Goal: Task Accomplishment & Management: Use online tool/utility

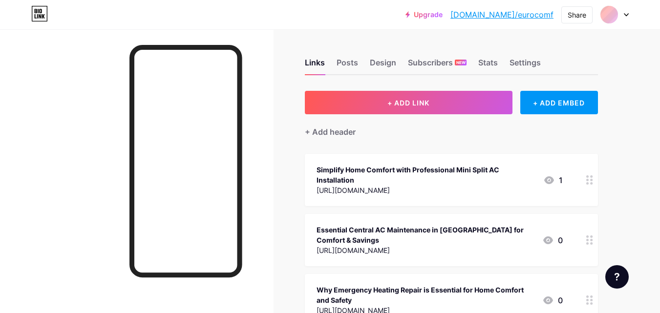
click at [397, 108] on button "+ ADD LINK" at bounding box center [409, 102] width 208 height 23
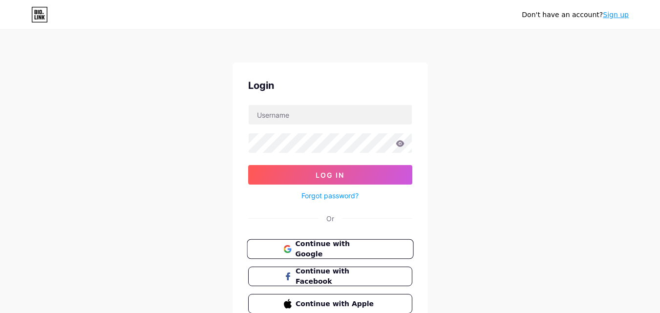
click at [332, 241] on button "Continue with Google" at bounding box center [330, 249] width 167 height 20
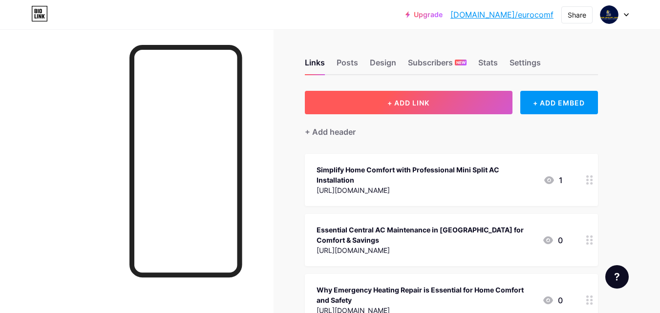
click at [414, 104] on span "+ ADD LINK" at bounding box center [408, 103] width 42 height 8
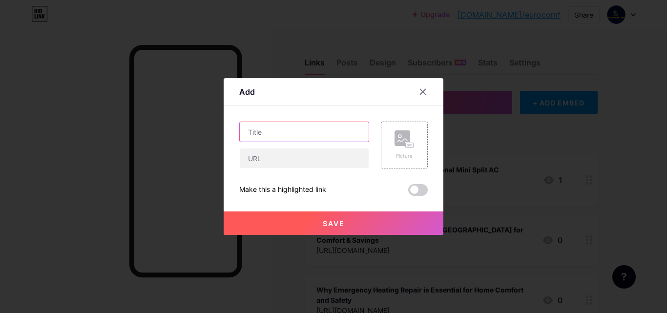
click at [292, 136] on input "text" at bounding box center [304, 132] width 129 height 20
paste input "Why Choosing the Right Home Heating Repair Experts Makes All the Difference"
type input "Why Choosing the Right Home Heating Repair Experts Makes All the Difference"
click at [296, 170] on div "Why Choosing the Right Home Heating Repair Experts Makes All the Difference Pic…" at bounding box center [333, 159] width 188 height 74
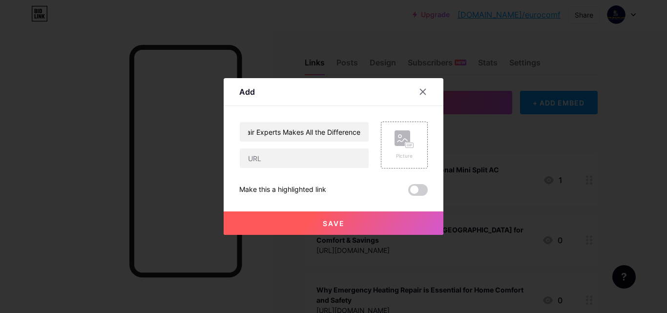
scroll to position [0, 0]
drag, startPoint x: 288, startPoint y: 160, endPoint x: 378, endPoint y: 109, distance: 103.4
click at [293, 156] on input "text" at bounding box center [304, 158] width 129 height 20
paste input "https://eurocomfortzone.hashnode.dev/why-choosing-the-right-home-heating-repair…"
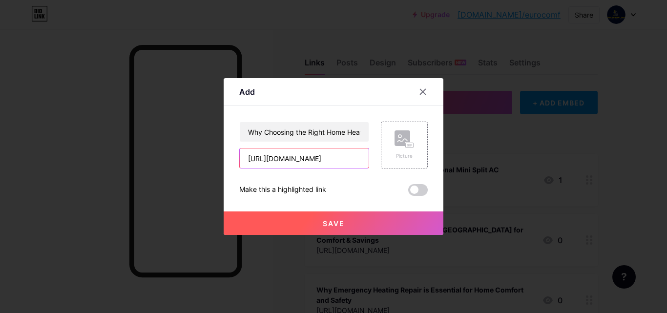
type input "https://eurocomfortzone.hashnode.dev/why-choosing-the-right-home-heating-repair…"
click at [328, 220] on span "Save" at bounding box center [334, 223] width 22 height 8
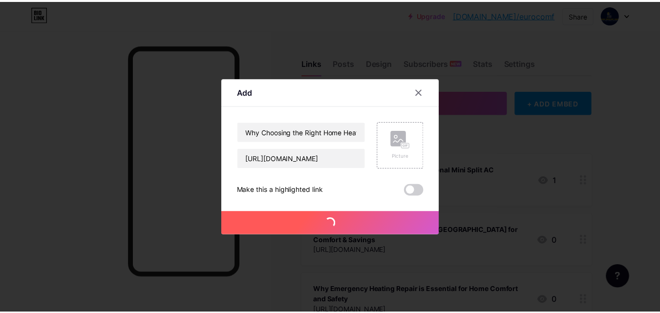
scroll to position [0, 0]
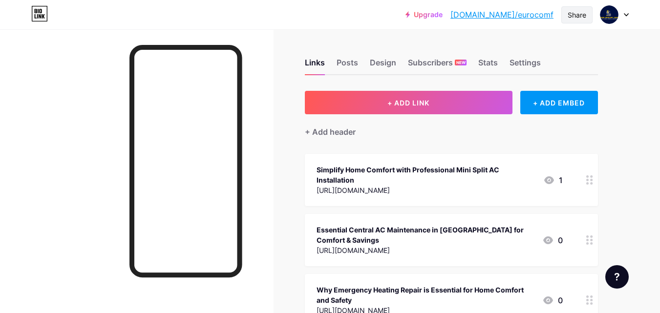
click at [573, 16] on div "Share" at bounding box center [576, 15] width 19 height 10
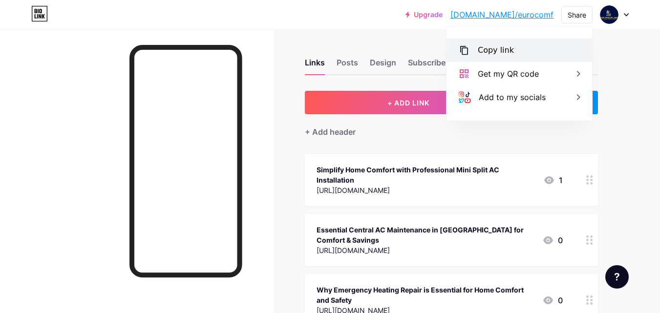
drag, startPoint x: 484, startPoint y: 53, endPoint x: 503, endPoint y: 54, distance: 19.6
click at [485, 54] on div "Copy link" at bounding box center [496, 50] width 36 height 12
